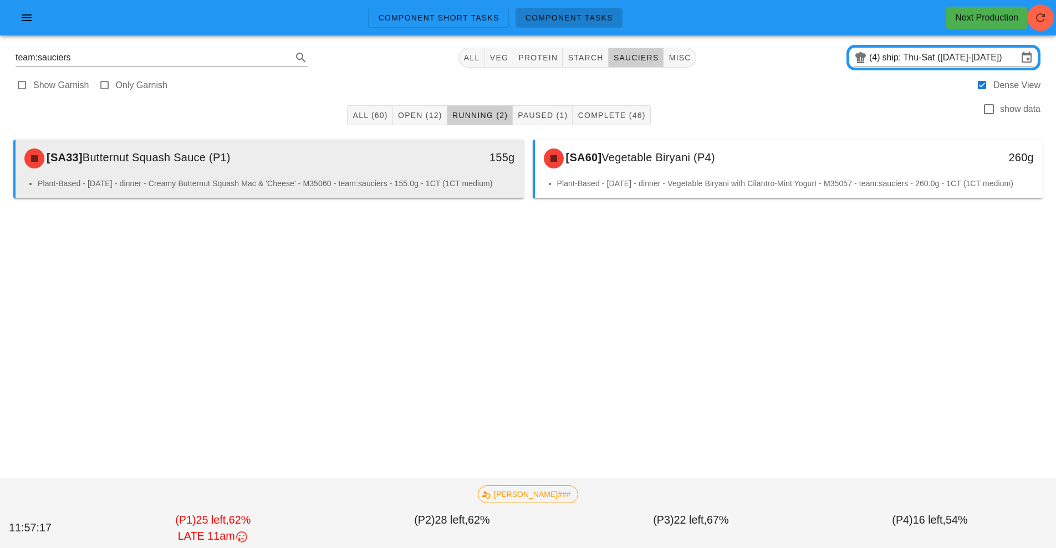
click at [434, 167] on div "155g" at bounding box center [458, 158] width 126 height 33
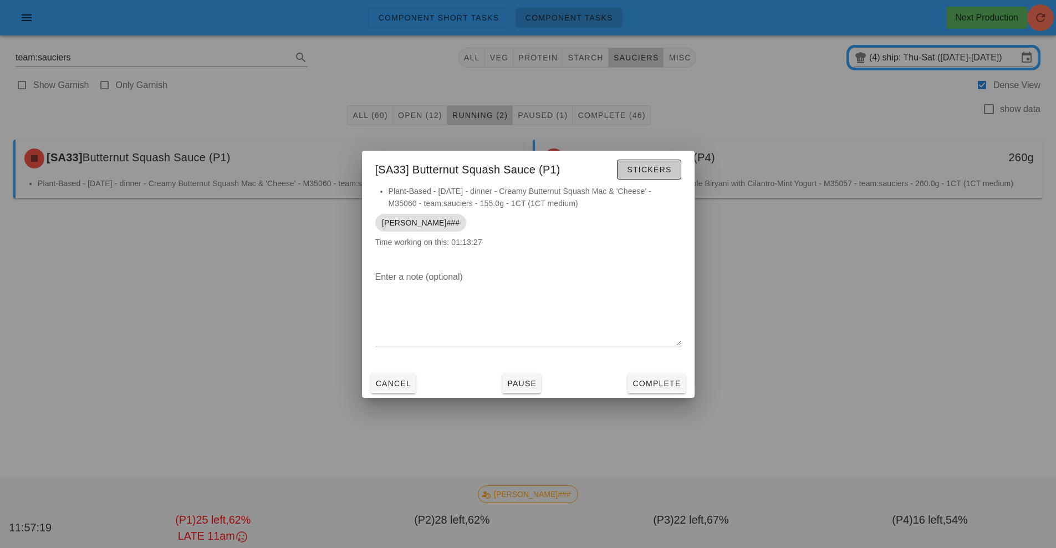
click at [650, 173] on span "Stickers" at bounding box center [648, 169] width 45 height 9
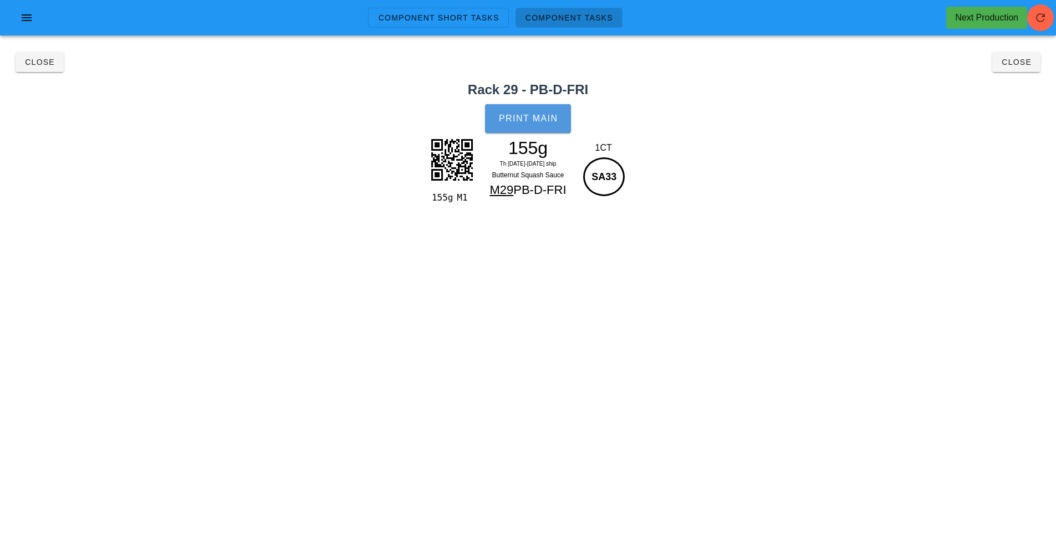
click at [548, 114] on span "Print Main" at bounding box center [528, 119] width 60 height 10
click at [37, 63] on span "Close" at bounding box center [39, 62] width 30 height 9
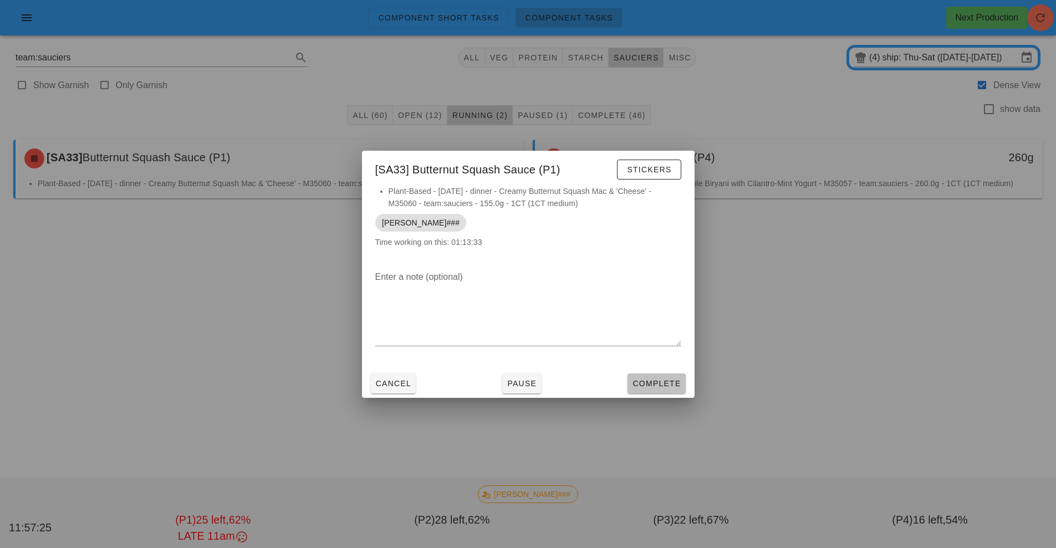
click at [651, 376] on button "Complete" at bounding box center [657, 384] width 58 height 20
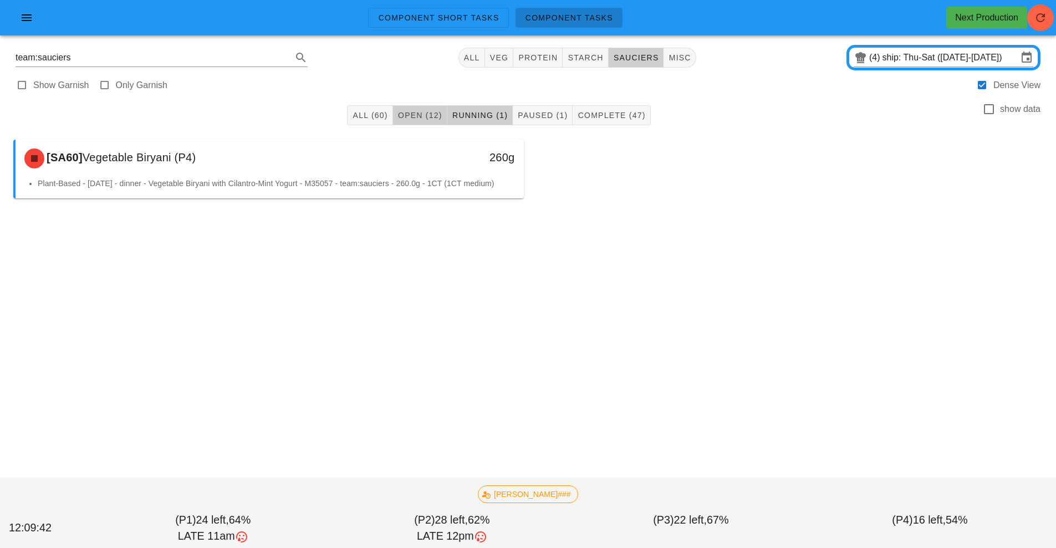
click at [411, 119] on span "Open (12)" at bounding box center [419, 115] width 45 height 9
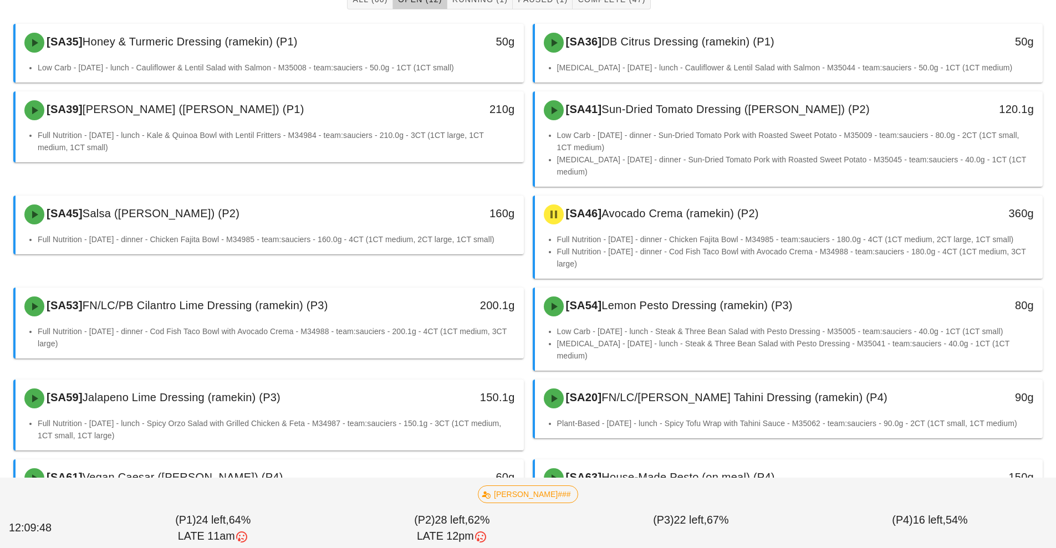
scroll to position [154, 0]
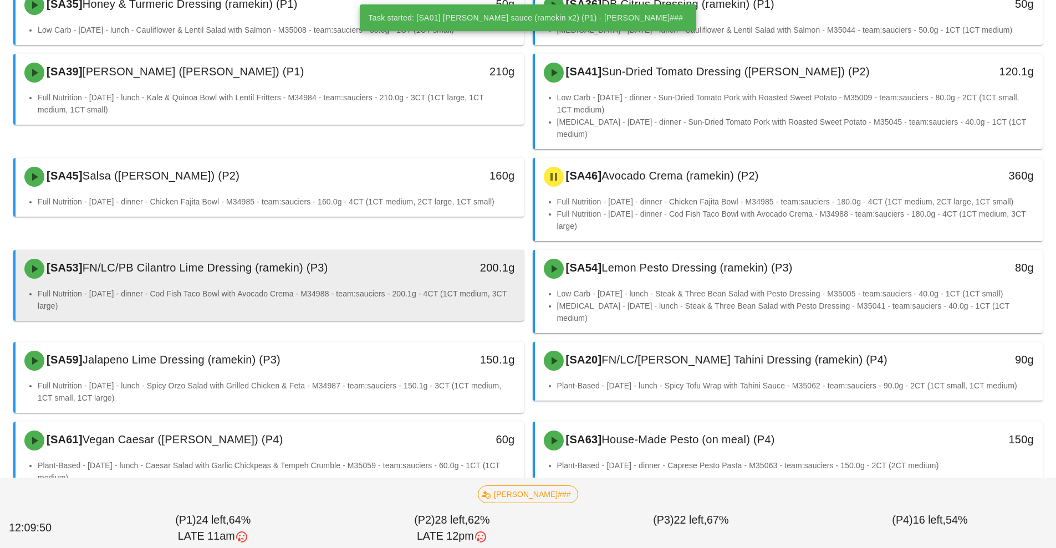
click at [341, 288] on li "Full Nutrition - [DATE] - dinner - Cod Fish Taco Bowl with Avocado Crema - M349…" at bounding box center [276, 300] width 477 height 24
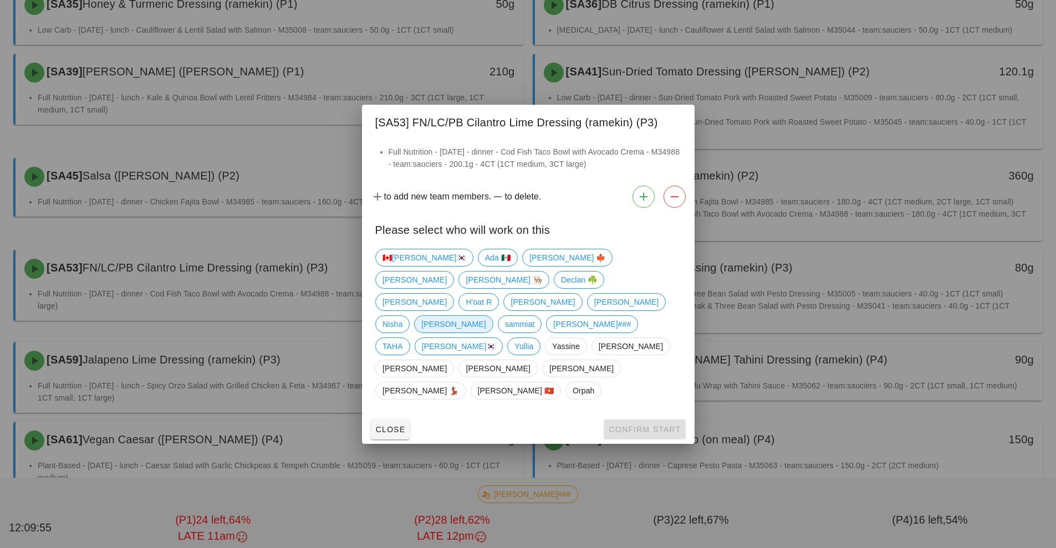
click at [486, 316] on span "[PERSON_NAME]" at bounding box center [453, 324] width 64 height 17
click at [655, 425] on span "Confirm Start" at bounding box center [644, 429] width 73 height 9
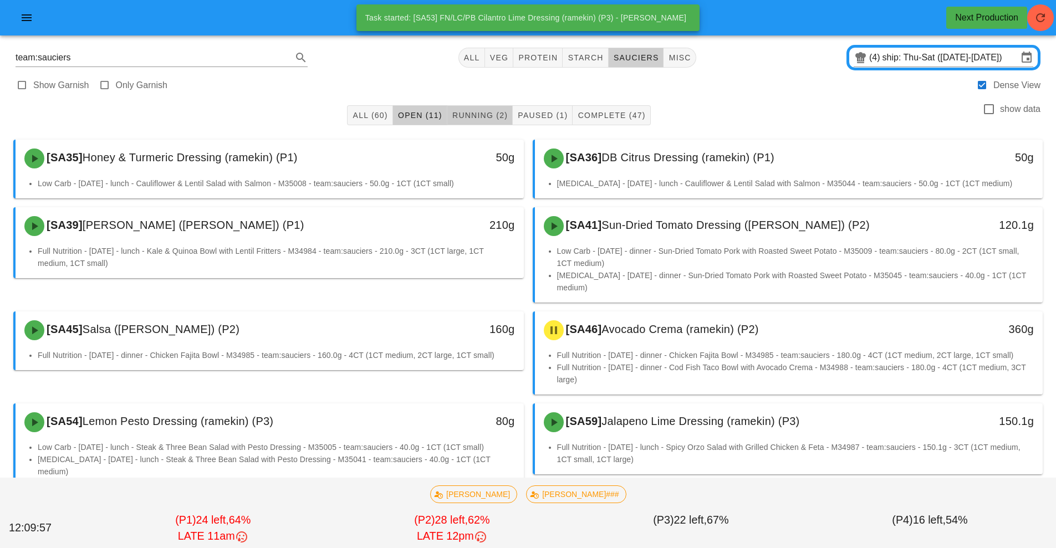
click at [489, 108] on button "Running (2)" at bounding box center [479, 115] width 65 height 20
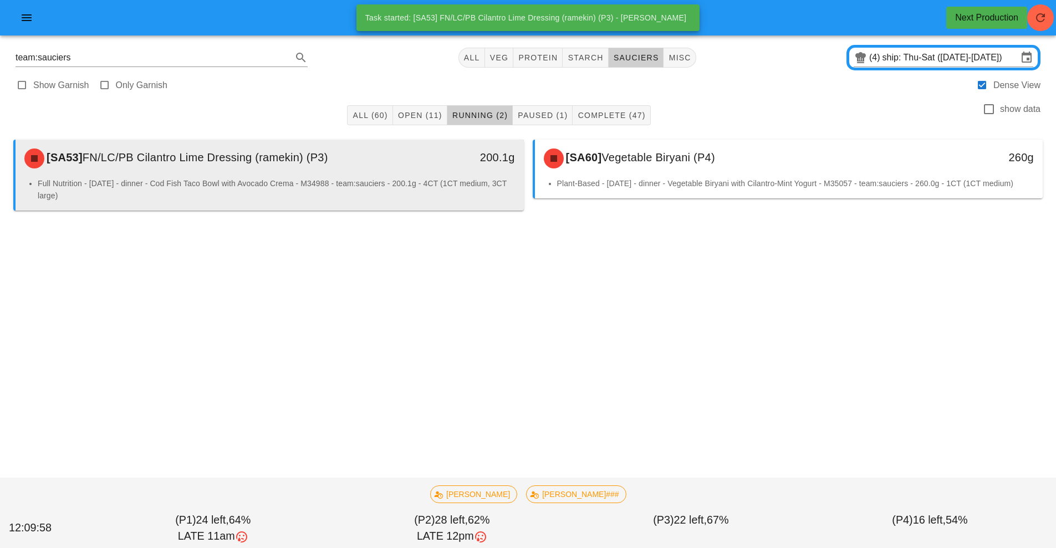
click at [442, 179] on li "Full Nutrition - [DATE] - dinner - Cod Fish Taco Bowl with Avocado Crema - M349…" at bounding box center [276, 189] width 477 height 24
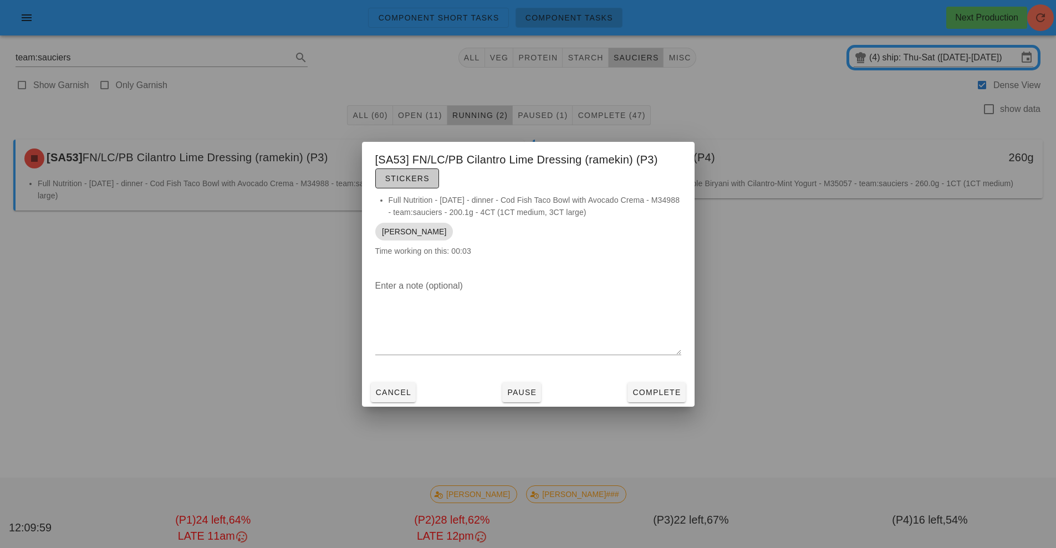
click at [404, 172] on button "Stickers" at bounding box center [407, 179] width 64 height 20
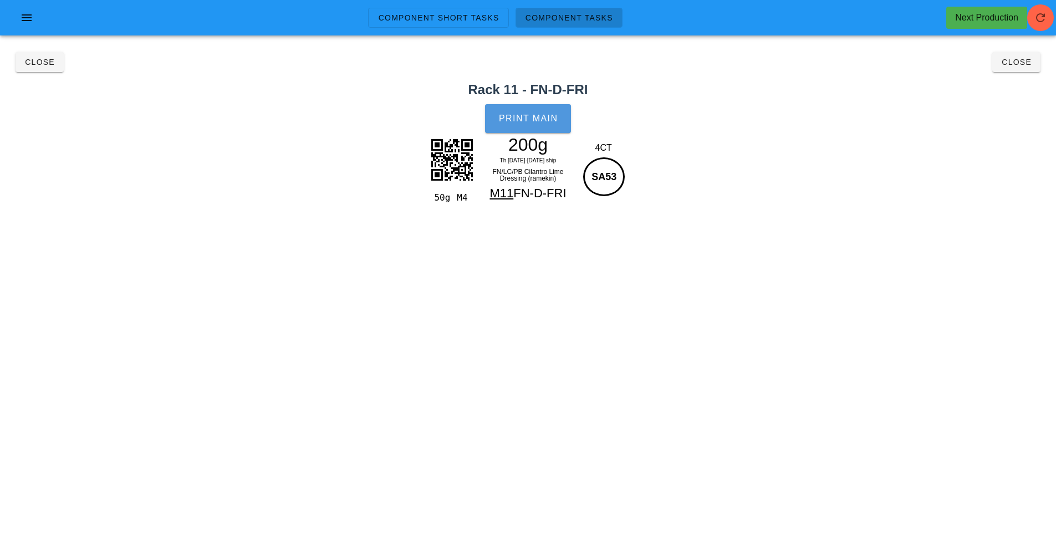
click at [516, 130] on button "Print Main" at bounding box center [527, 118] width 85 height 29
click at [1036, 65] on button "Close" at bounding box center [1016, 62] width 48 height 20
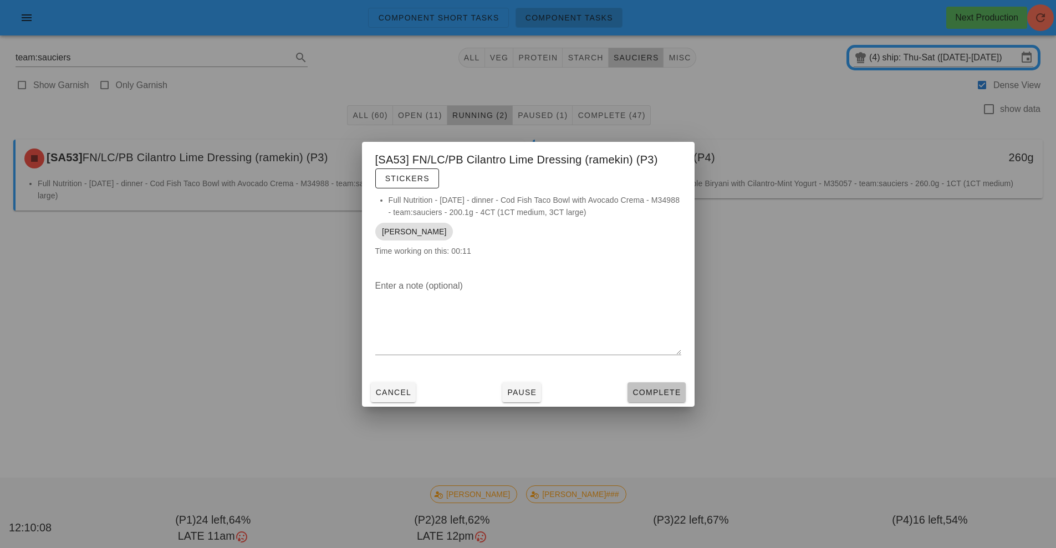
click at [655, 401] on button "Complete" at bounding box center [657, 393] width 58 height 20
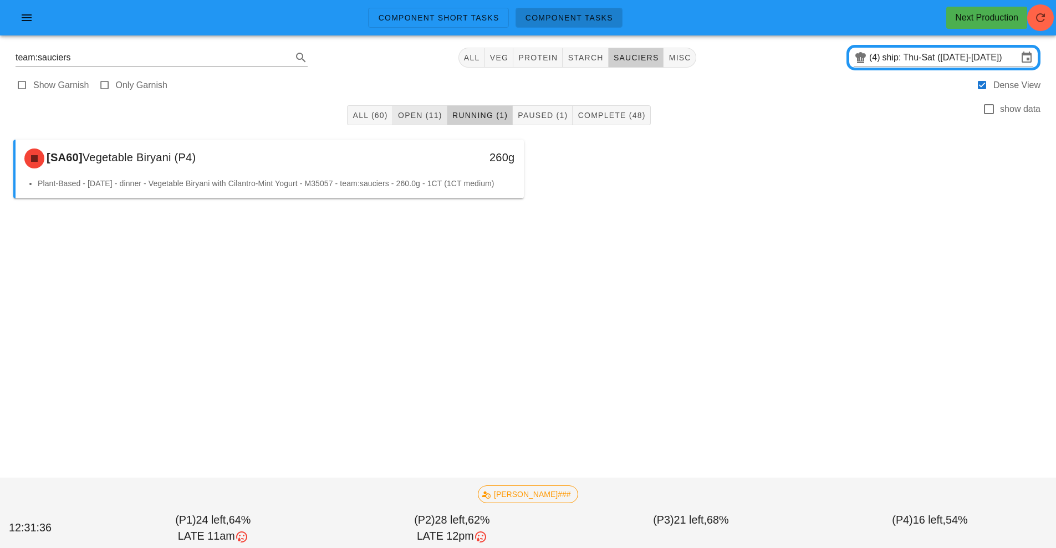
click at [721, 305] on div "Component Short Tasks Component Tasks Next Production team:sauciers All veg pro…" at bounding box center [528, 274] width 1056 height 548
click at [429, 111] on span "Open (11)" at bounding box center [419, 115] width 45 height 9
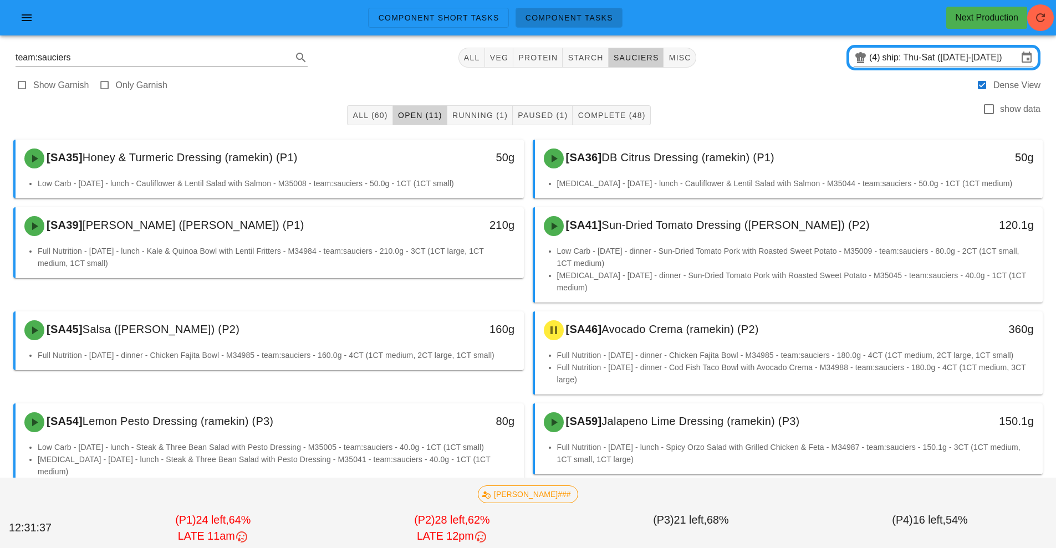
click at [429, 111] on span "Open (11)" at bounding box center [419, 115] width 45 height 9
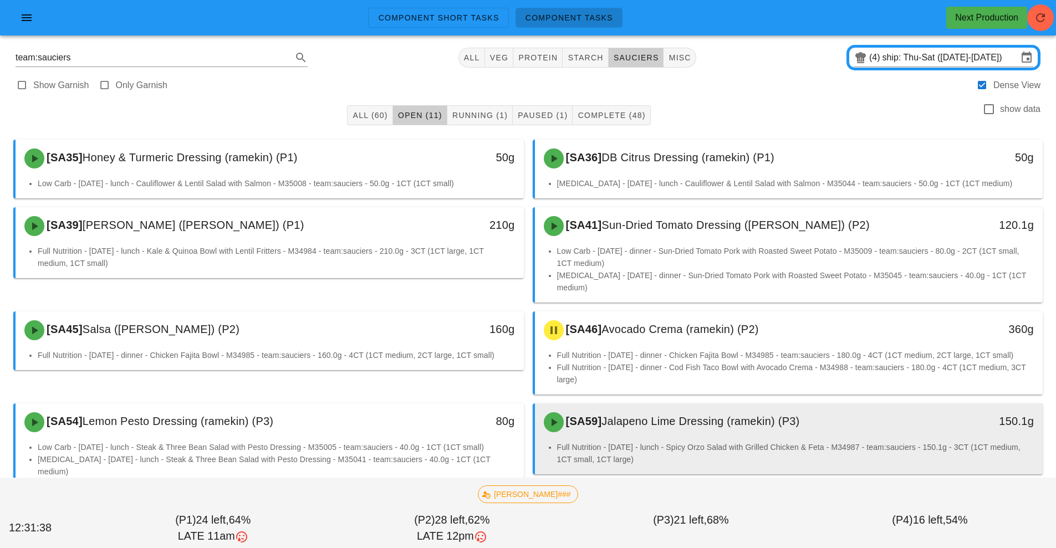
click at [759, 441] on li "Full Nutrition - [DATE] - lunch - Spicy Orzo Salad with Grilled Chicken & Feta …" at bounding box center [795, 453] width 477 height 24
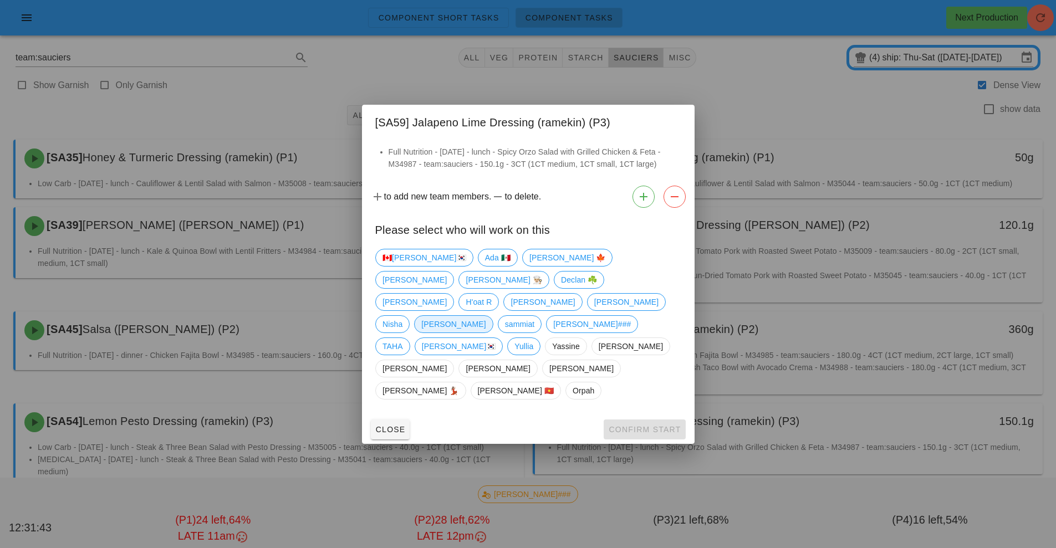
click at [486, 316] on span "[PERSON_NAME]" at bounding box center [453, 324] width 64 height 17
click at [665, 425] on span "Confirm Start" at bounding box center [644, 429] width 73 height 9
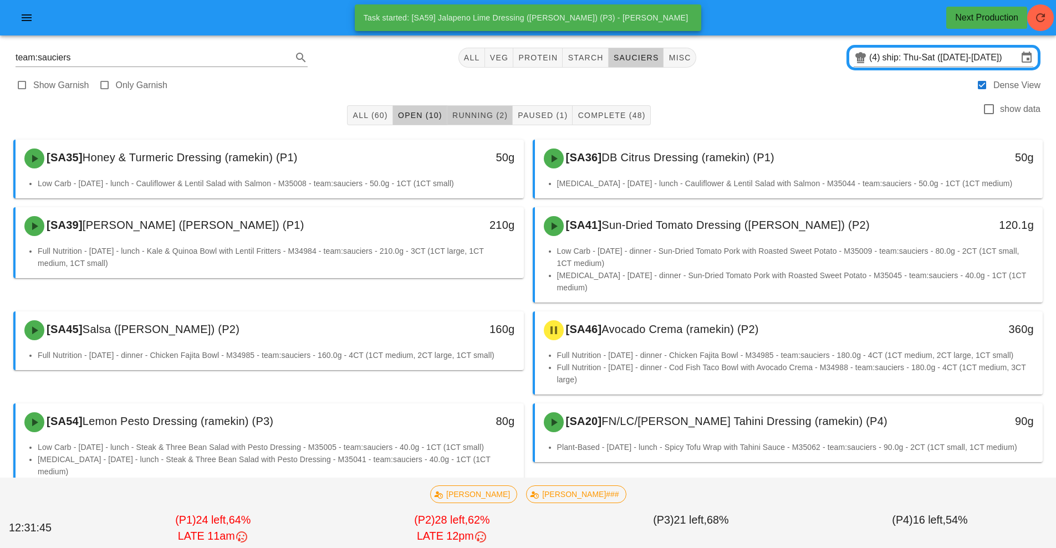
click at [481, 111] on span "Running (2)" at bounding box center [480, 115] width 56 height 9
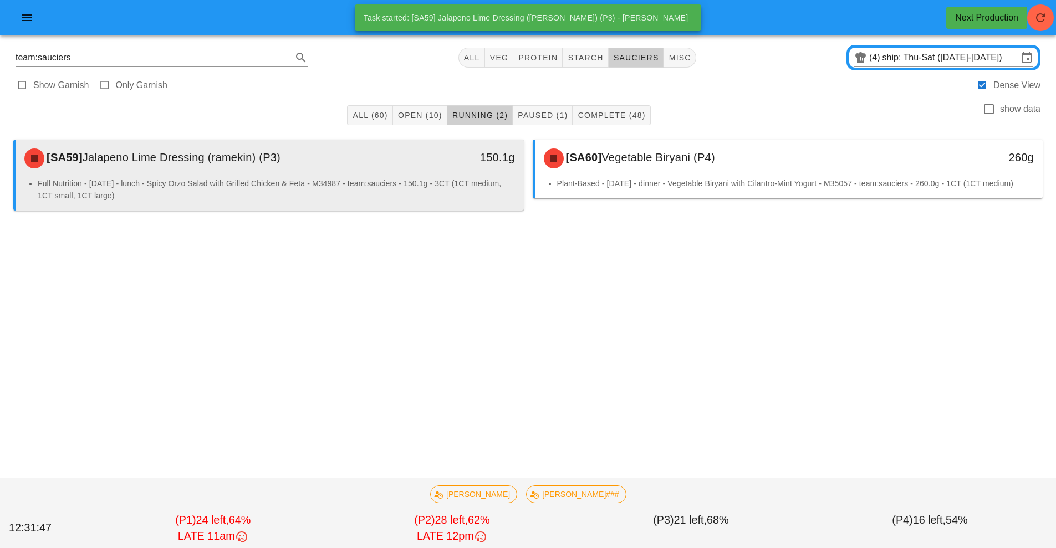
click at [373, 182] on li "Full Nutrition - [DATE] - lunch - Spicy Orzo Salad with Grilled Chicken & Feta …" at bounding box center [276, 189] width 477 height 24
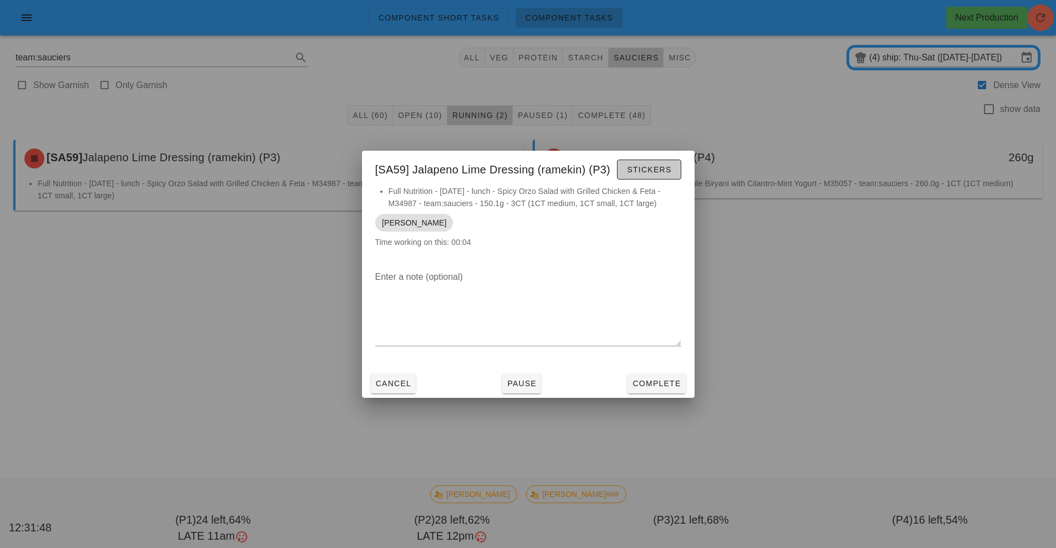
click at [649, 175] on button "Stickers" at bounding box center [649, 170] width 64 height 20
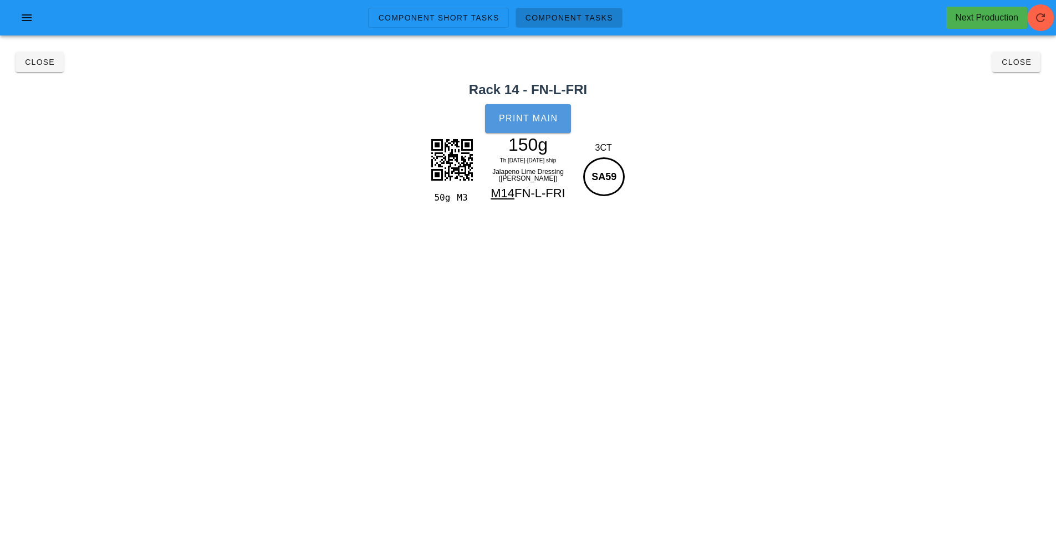
click at [533, 119] on span "Print Main" at bounding box center [528, 119] width 60 height 10
click at [1013, 72] on button "Close" at bounding box center [1016, 62] width 48 height 20
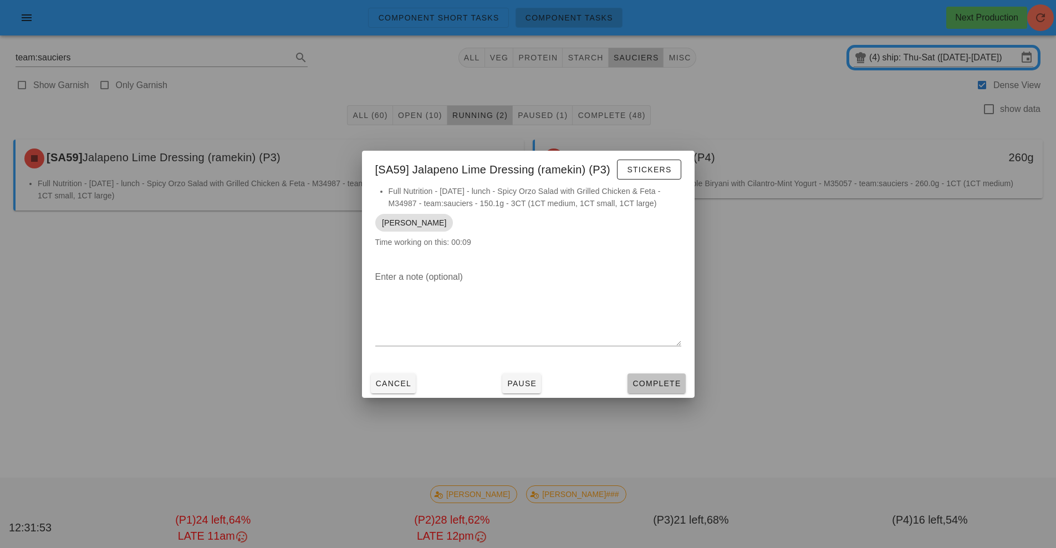
click at [677, 391] on button "Complete" at bounding box center [657, 384] width 58 height 20
